Goal: Task Accomplishment & Management: Use online tool/utility

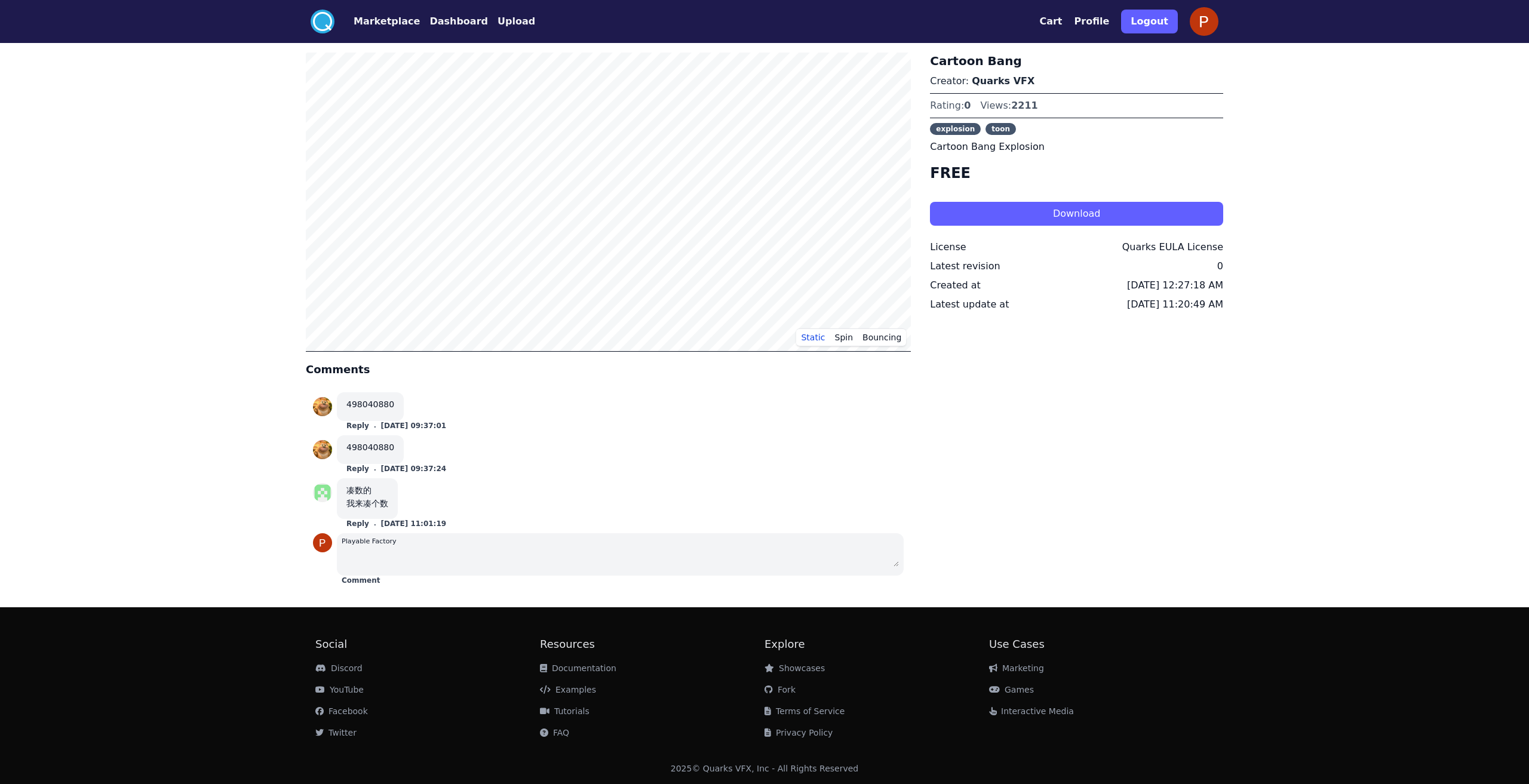
click at [1064, 215] on button "Download" at bounding box center [1077, 213] width 293 height 24
click at [329, 23] on circle at bounding box center [322, 21] width 24 height 24
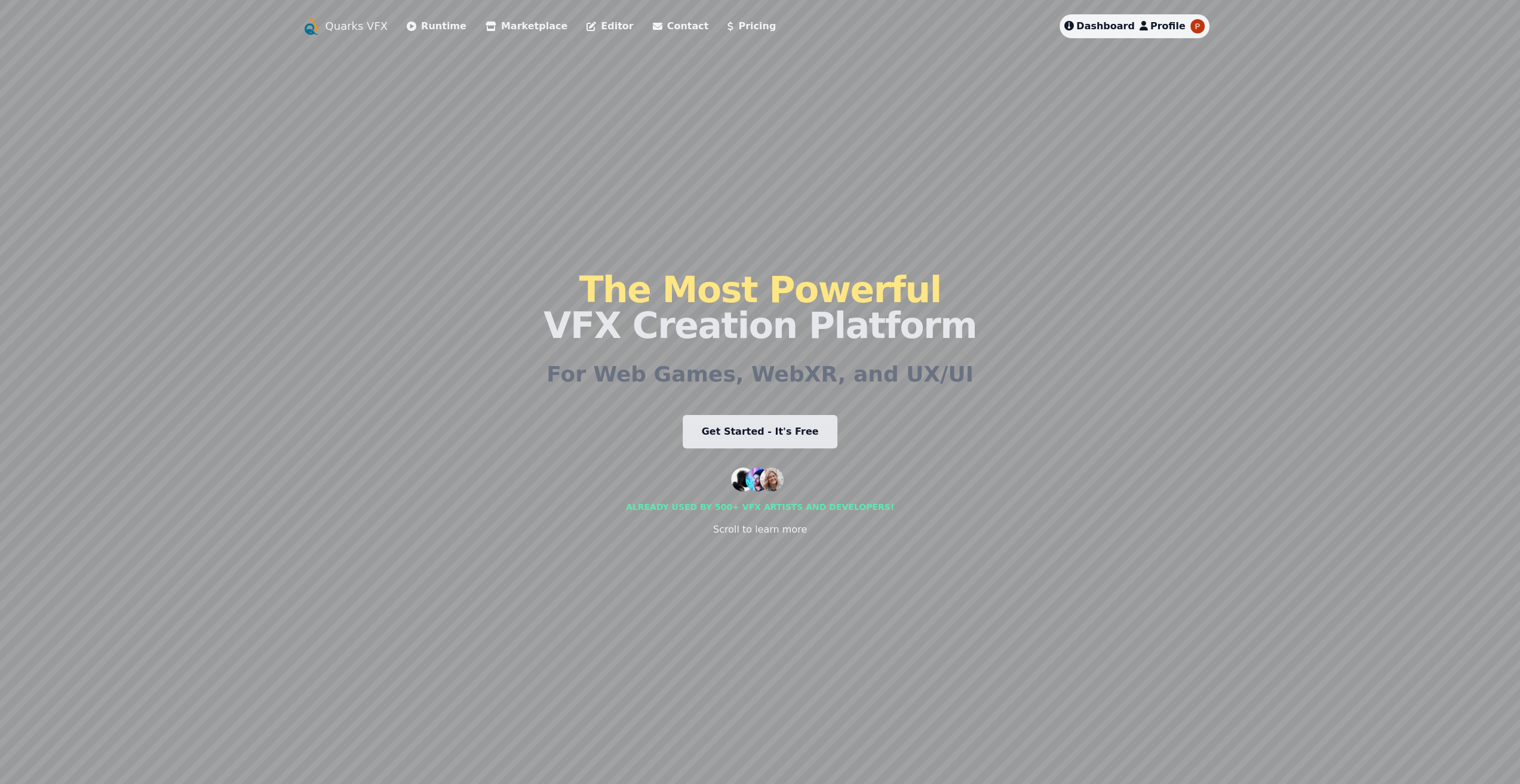
click at [1125, 23] on span "Dashboard" at bounding box center [1105, 26] width 58 height 11
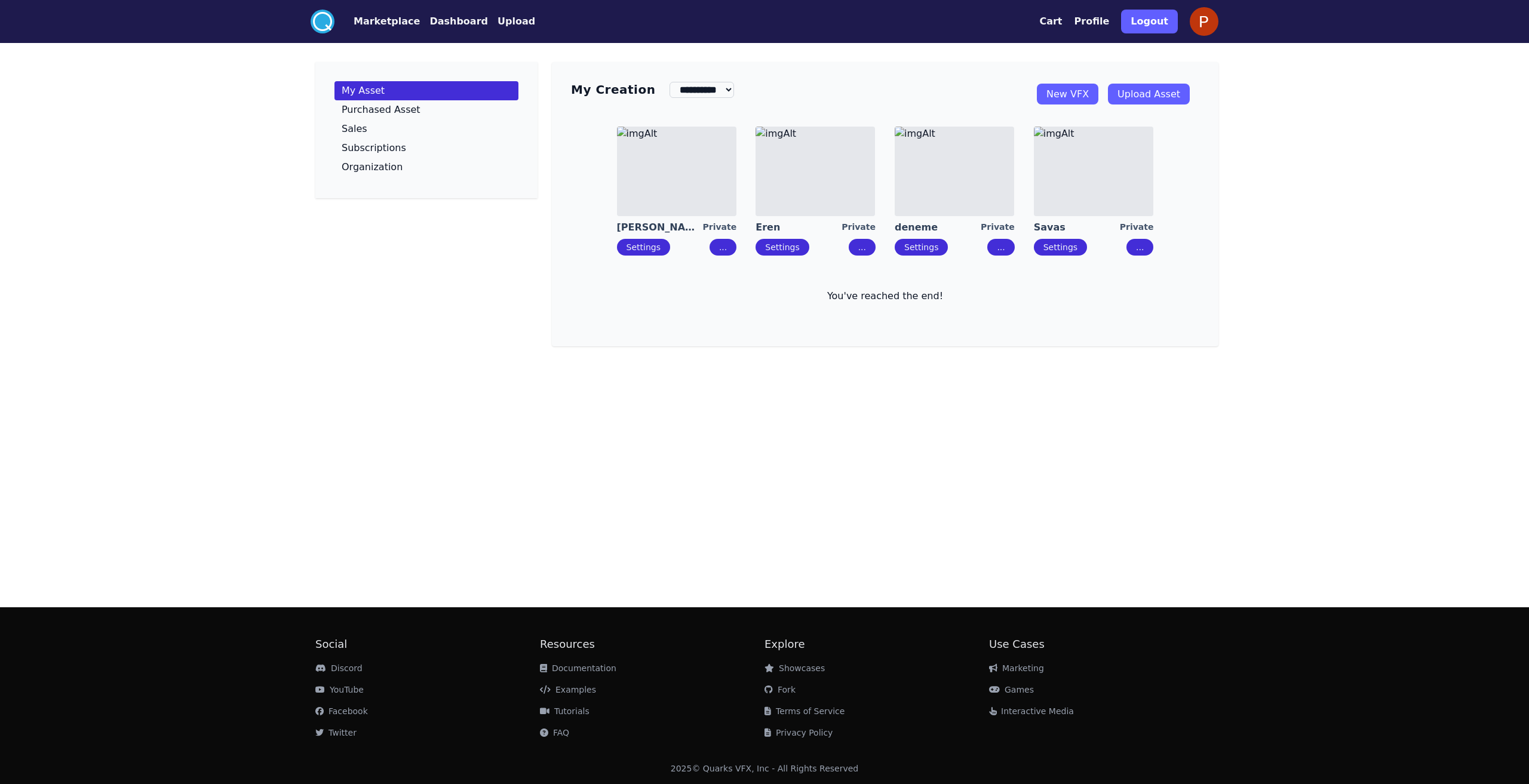
click at [837, 199] on img at bounding box center [815, 171] width 120 height 89
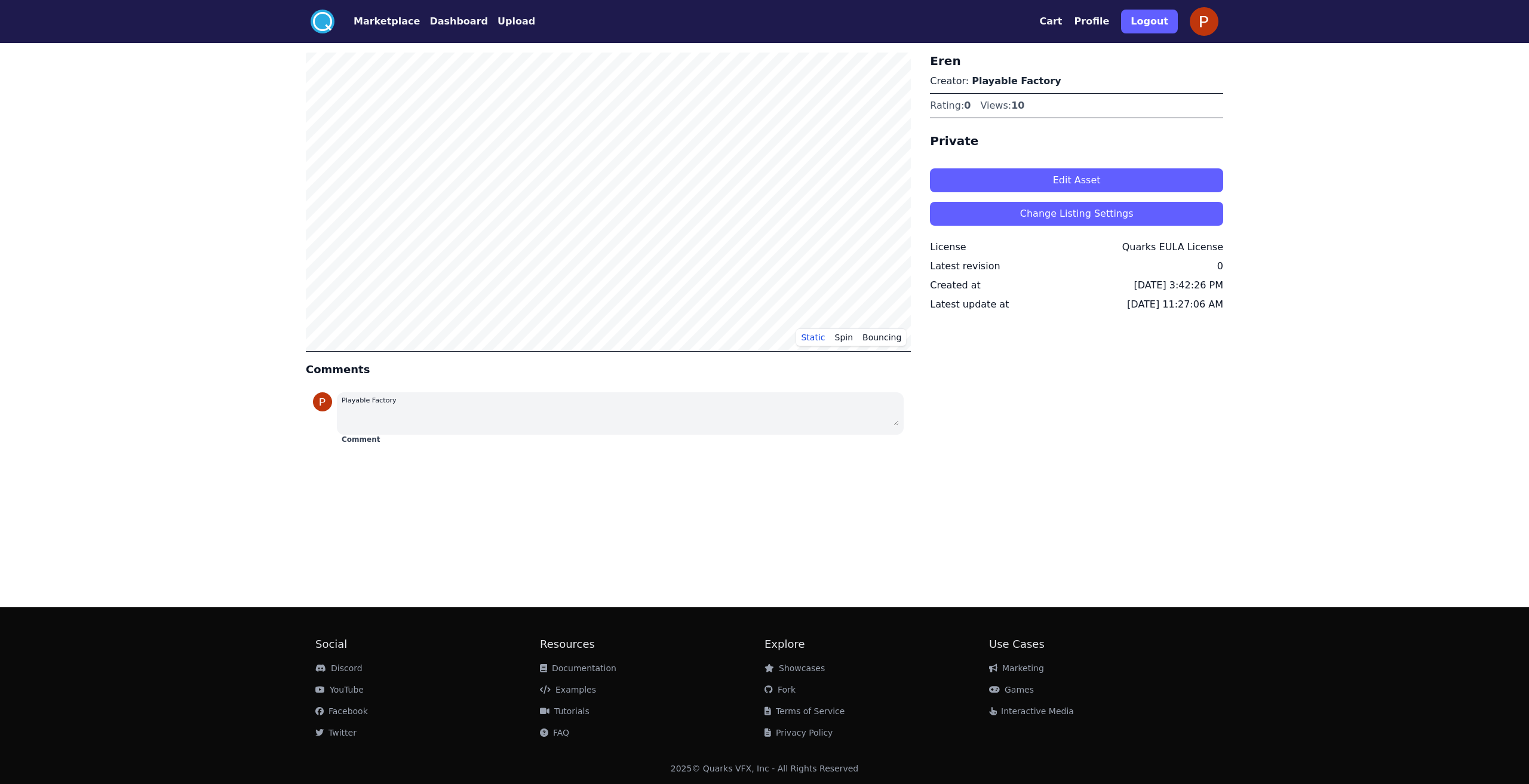
click at [1059, 179] on button "Edit Asset" at bounding box center [1077, 180] width 293 height 24
